Goal: Transaction & Acquisition: Register for event/course

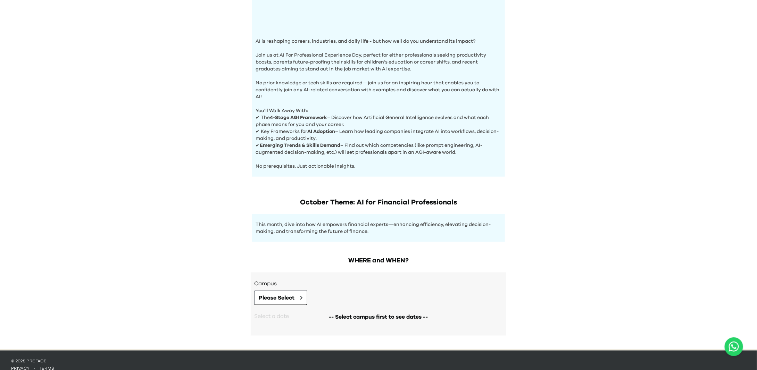
scroll to position [204, 0]
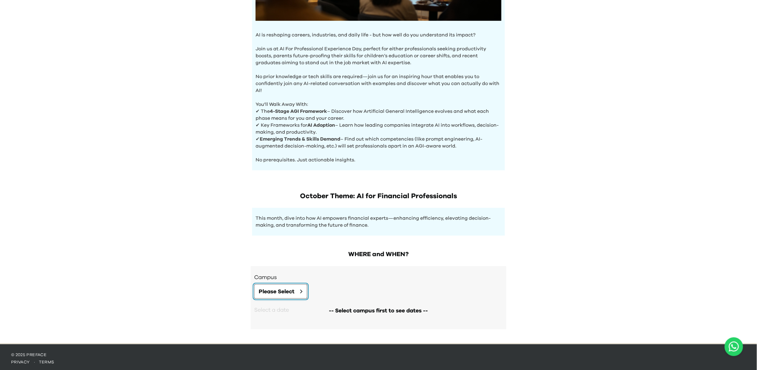
click at [299, 289] on button "Please Select" at bounding box center [280, 292] width 53 height 15
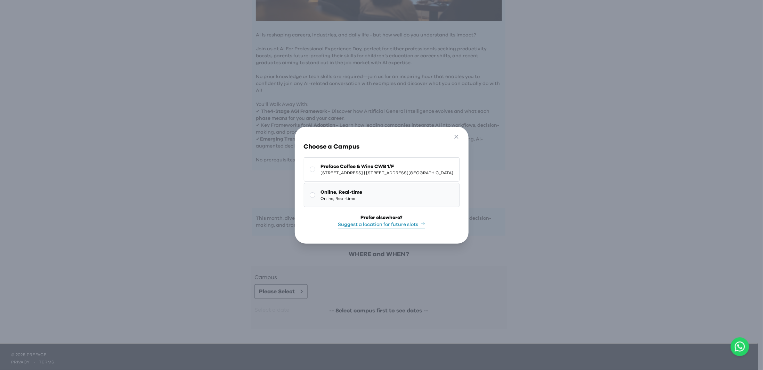
click at [326, 196] on span "Online, Real-time" at bounding box center [342, 199] width 42 height 6
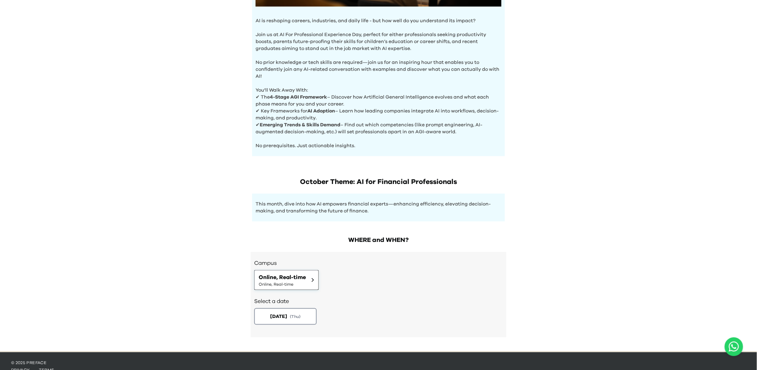
scroll to position [227, 0]
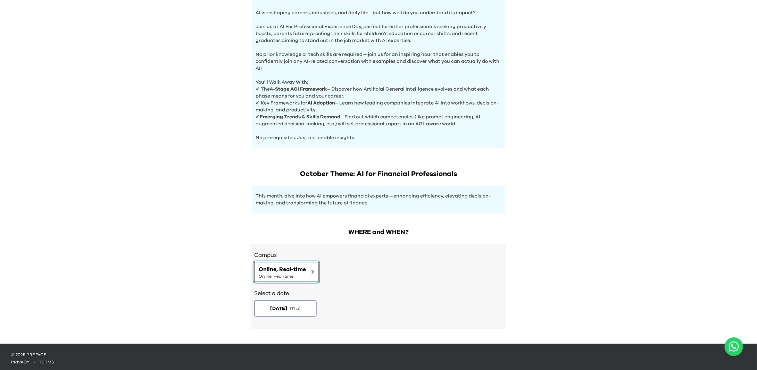
click at [308, 269] on button "Online, Real-time Online, Real-time" at bounding box center [286, 272] width 65 height 20
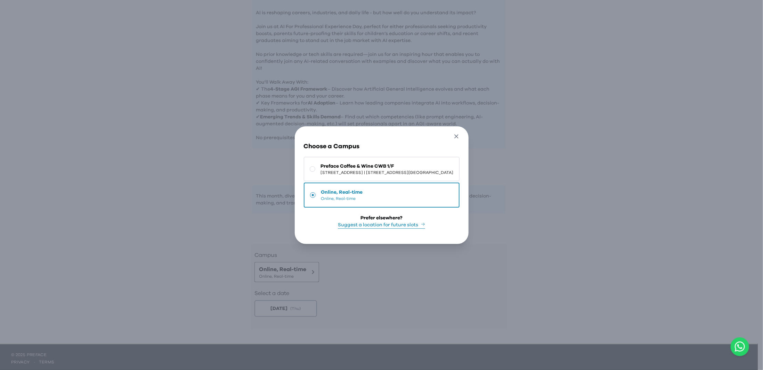
click at [460, 135] on icon "button" at bounding box center [456, 136] width 7 height 7
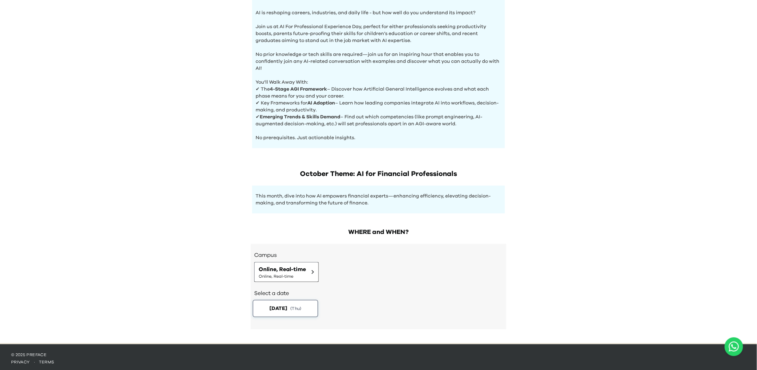
click at [296, 306] on span "( Thu )" at bounding box center [295, 309] width 11 height 6
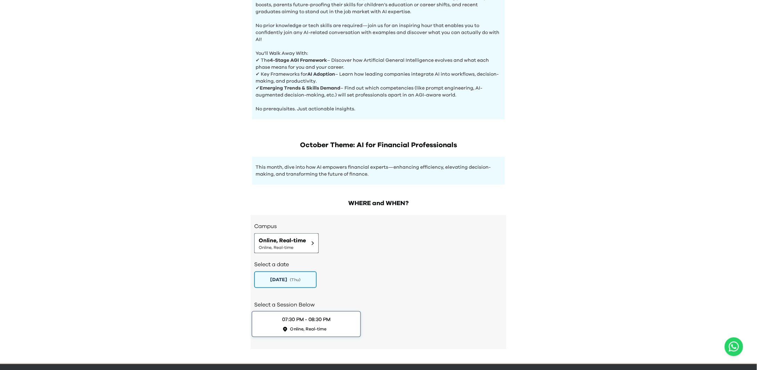
scroll to position [275, 0]
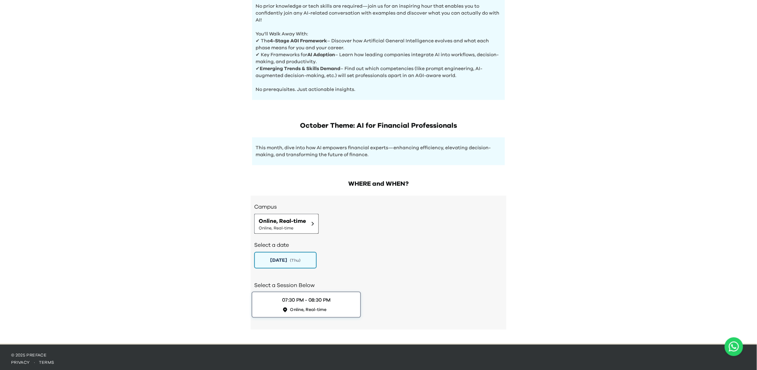
click at [331, 302] on div "07:30 PM - 08:30 PM Online, Real-time" at bounding box center [306, 305] width 49 height 16
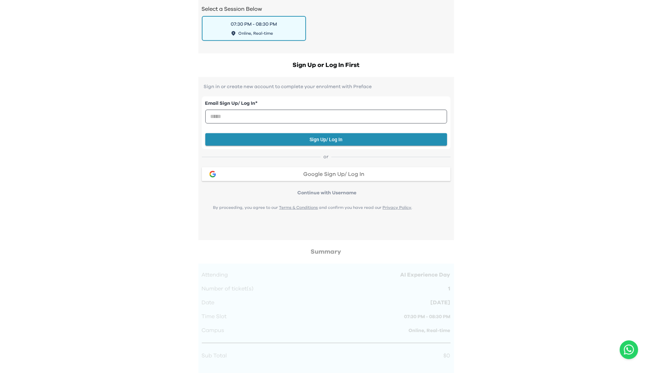
scroll to position [556, 0]
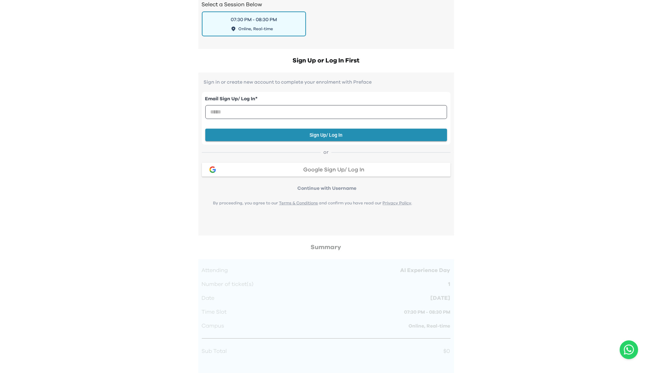
click at [351, 168] on span "Google Sign Up/ Log In" at bounding box center [333, 170] width 61 height 6
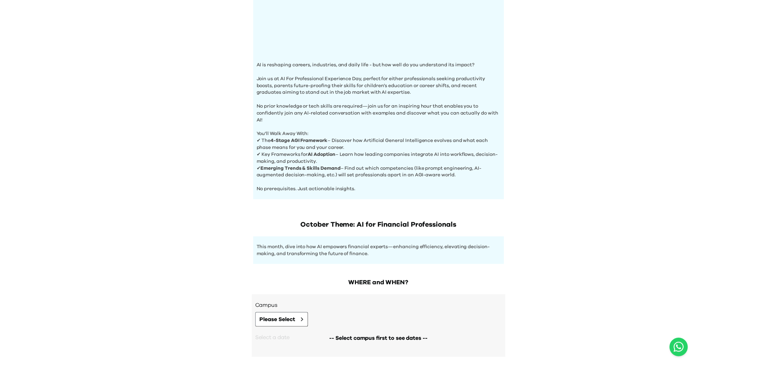
scroll to position [201, 0]
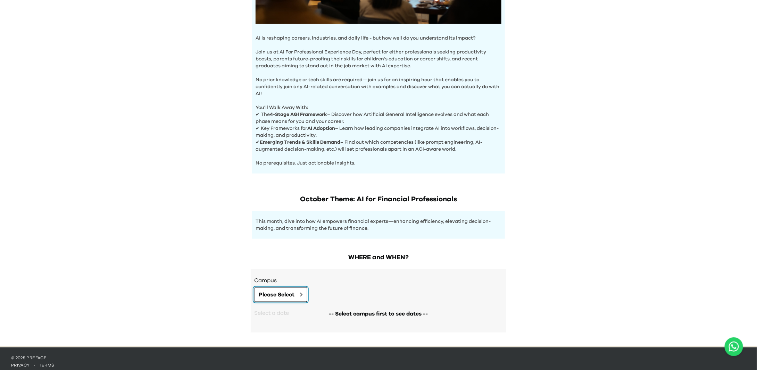
click at [299, 293] on button "Please Select" at bounding box center [280, 295] width 53 height 15
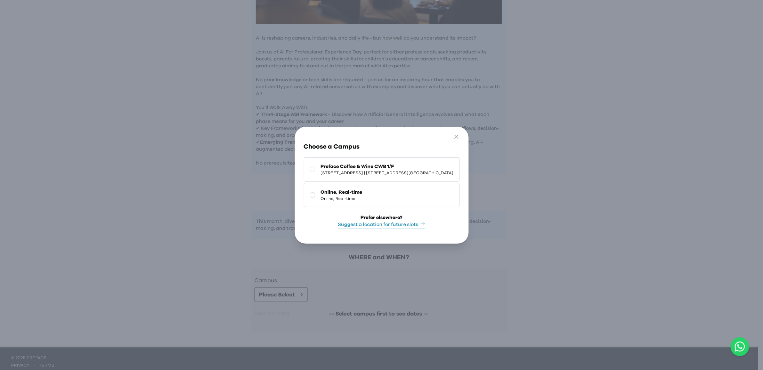
click at [537, 242] on div "Go Back Close Choose a Campus Preface Coffee & Wine CWB 1/F 1/F, The Sharp, 11 …" at bounding box center [381, 185] width 763 height 370
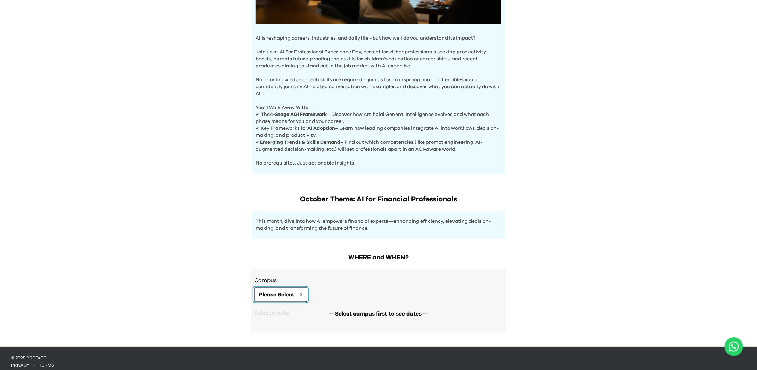
click at [296, 292] on button "Please Select" at bounding box center [280, 295] width 53 height 15
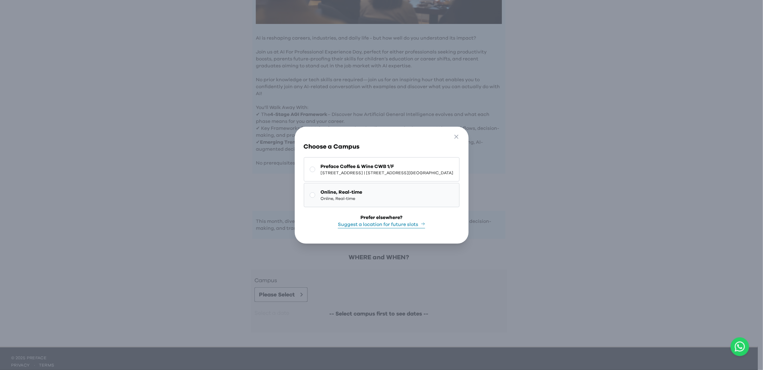
click at [329, 192] on span "Online, Real-time" at bounding box center [342, 192] width 42 height 7
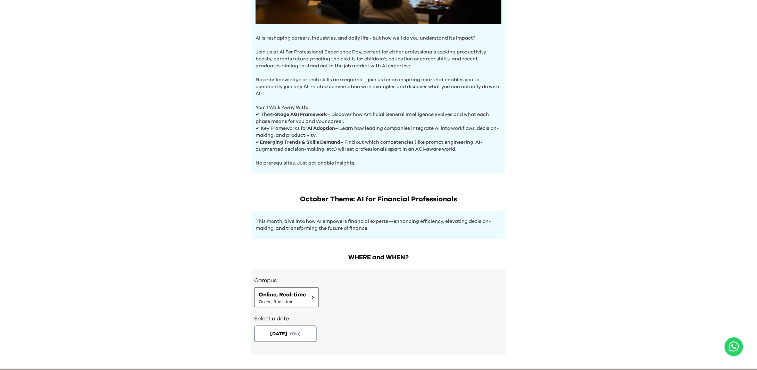
scroll to position [227, 0]
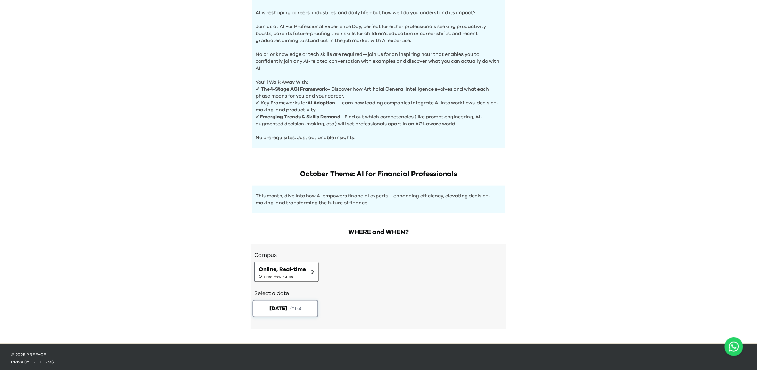
click at [302, 307] on span "( Thu )" at bounding box center [295, 309] width 11 height 6
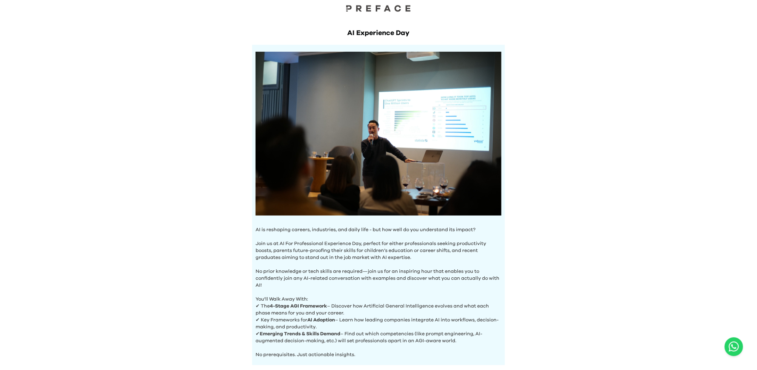
scroll to position [0, 0]
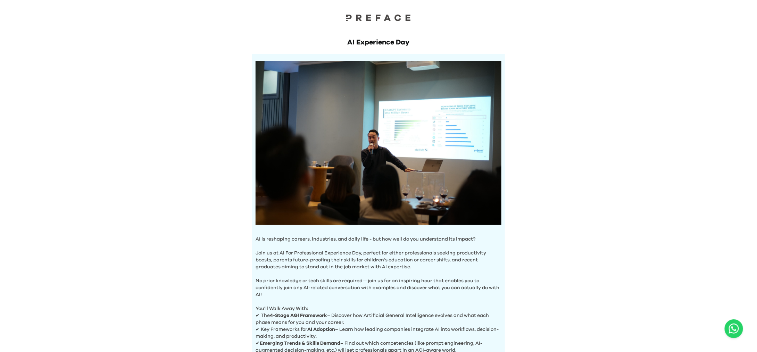
click at [203, 70] on div "AI Experience Day AI is reshaping careers, industries, and daily life - but how…" at bounding box center [378, 274] width 757 height 548
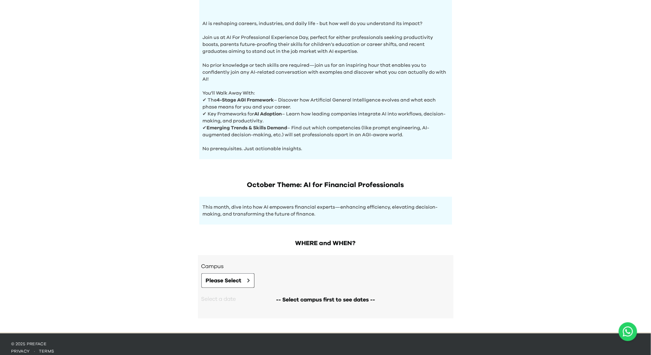
scroll to position [220, 0]
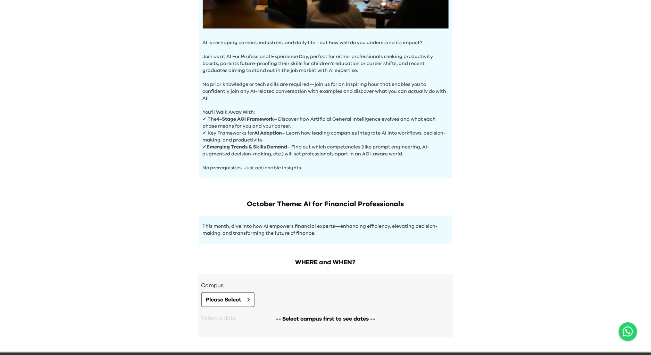
scroll to position [220, 0]
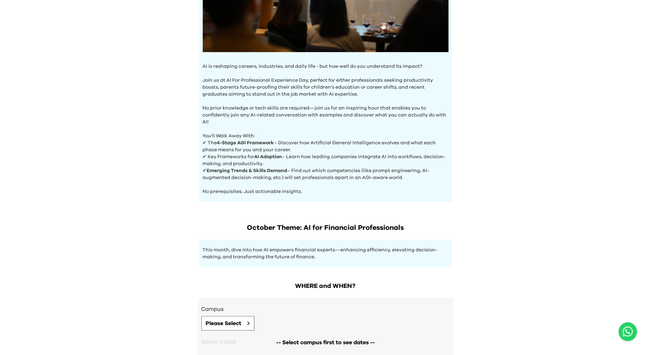
scroll to position [174, 0]
